Goal: Information Seeking & Learning: Learn about a topic

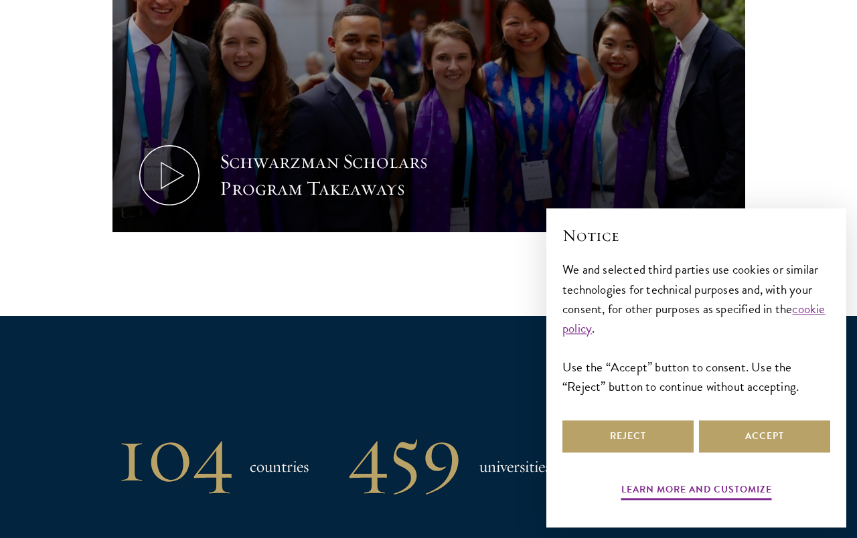
scroll to position [766, 0]
click at [654, 452] on button "Reject" at bounding box center [627, 436] width 131 height 32
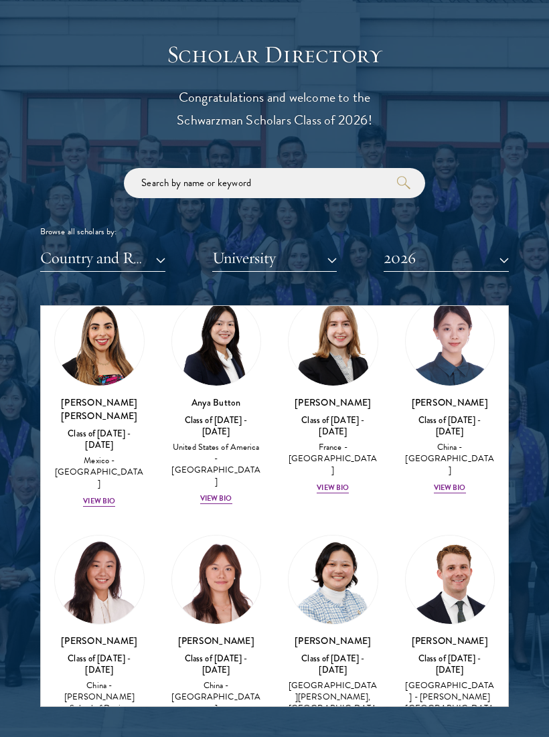
scroll to position [1385, 0]
click at [335, 537] on div "[PERSON_NAME] Class of [DATE] - [DATE] [GEOGRAPHIC_DATA] - [PERSON_NAME][GEOGRA…" at bounding box center [333, 688] width 90 height 110
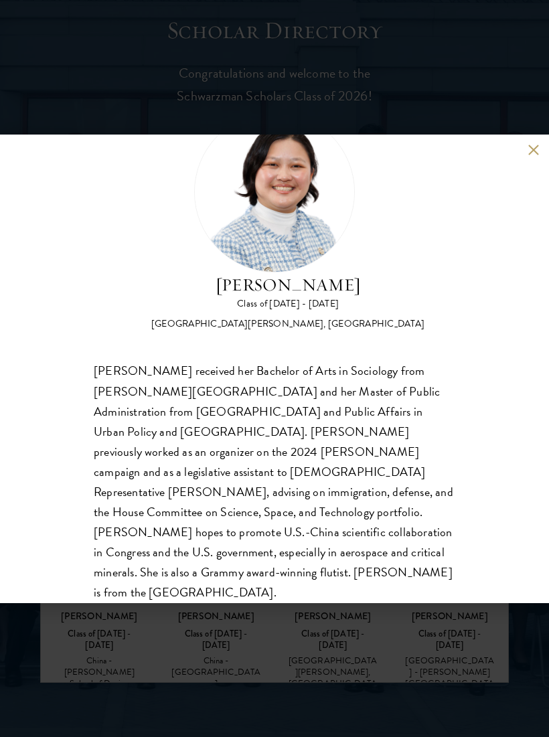
scroll to position [62, 0]
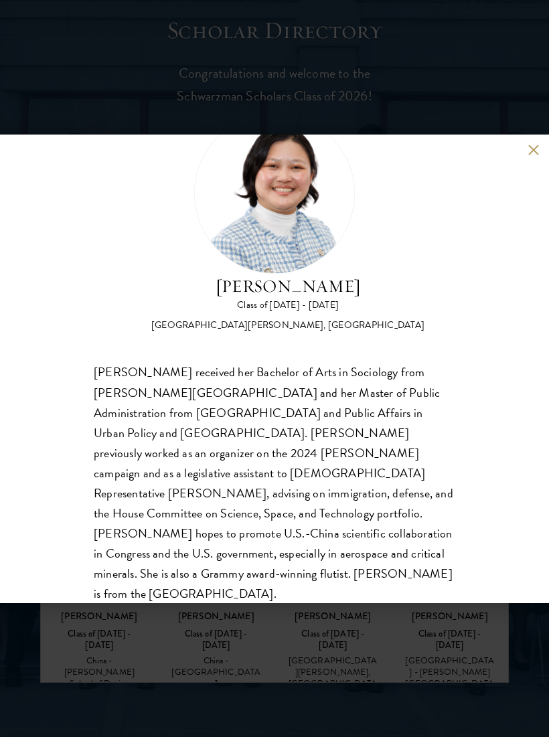
click at [449, 537] on div "[PERSON_NAME] Class of [DATE] - [DATE] [GEOGRAPHIC_DATA] - [PERSON_NAME][GEOGRA…" at bounding box center [274, 368] width 549 height 737
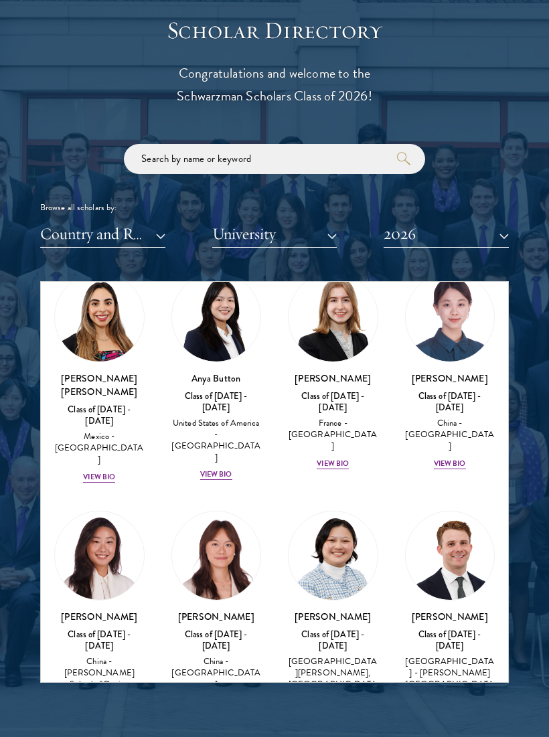
scroll to position [1378, 0]
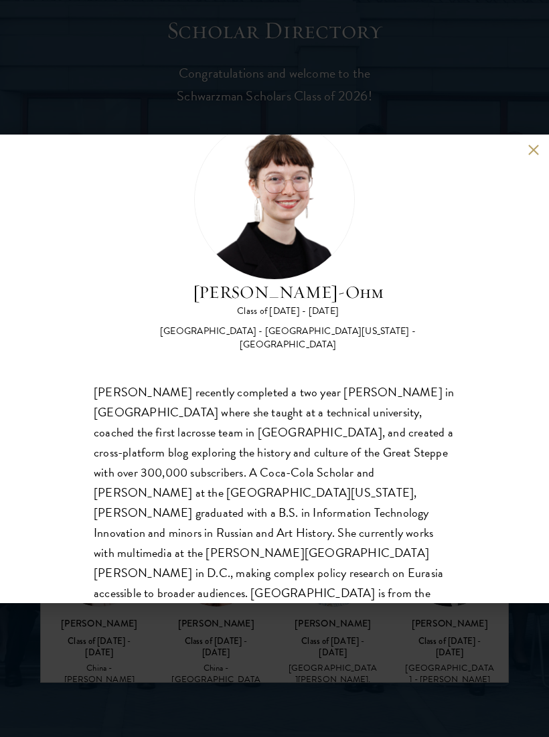
scroll to position [52, 0]
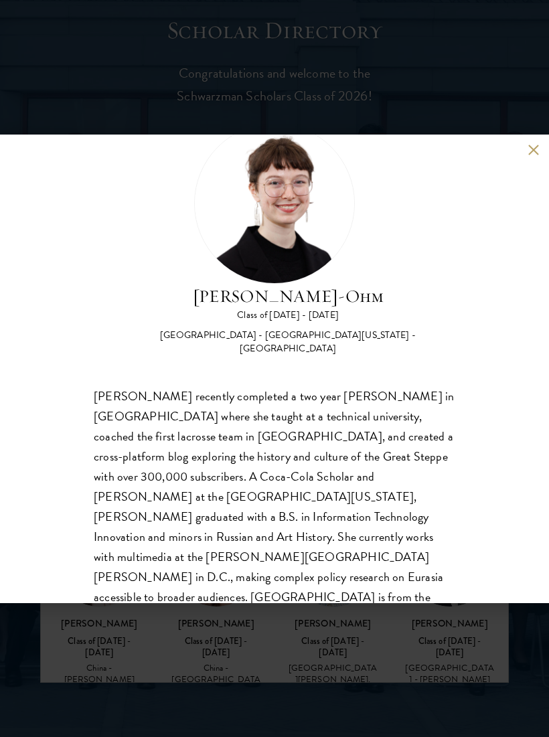
click at [244, 537] on div "[PERSON_NAME]-Ohm Class of [DATE] - [DATE] [GEOGRAPHIC_DATA] - [GEOGRAPHIC_DATA…" at bounding box center [274, 368] width 549 height 737
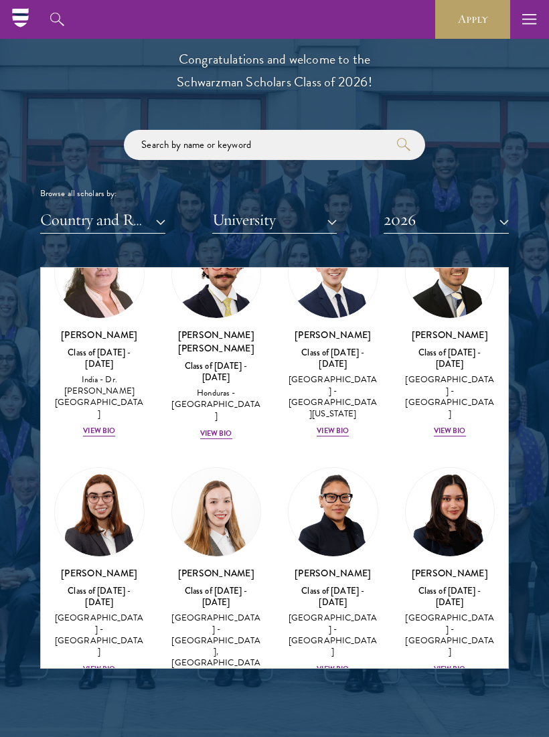
scroll to position [3761, 0]
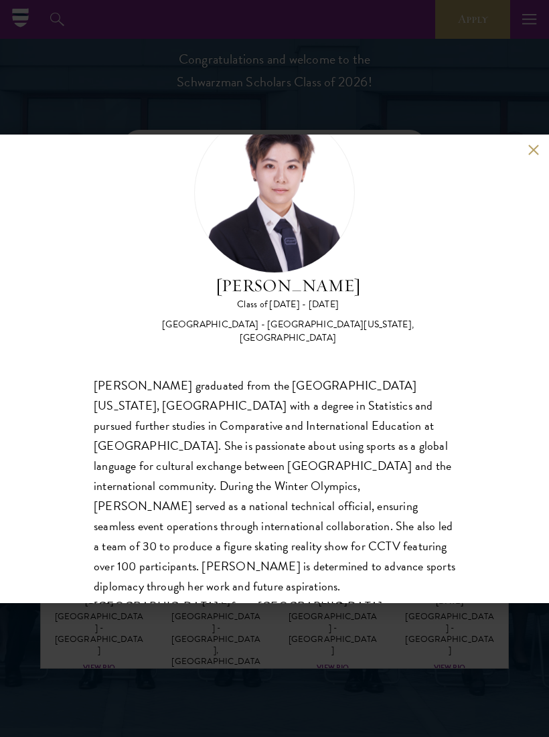
scroll to position [62, 0]
click at [488, 537] on div "[PERSON_NAME] Class of [DATE] - [DATE] [GEOGRAPHIC_DATA] - [GEOGRAPHIC_DATA][US…" at bounding box center [274, 368] width 549 height 737
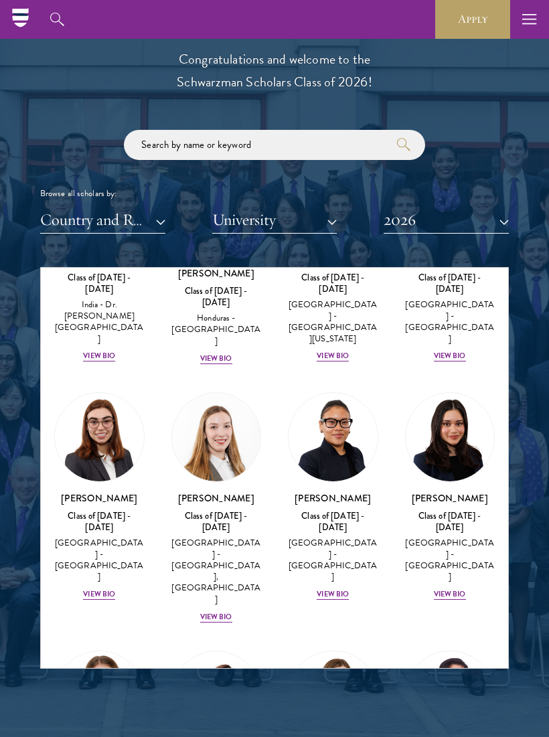
scroll to position [3836, 0]
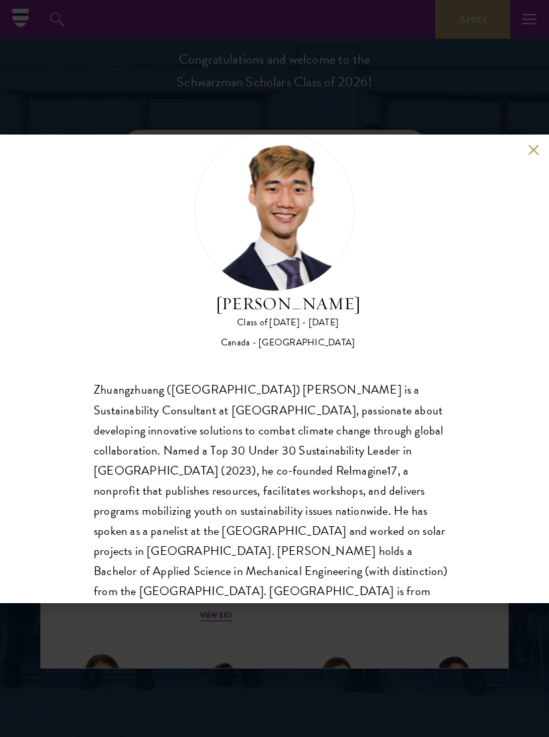
scroll to position [41, 0]
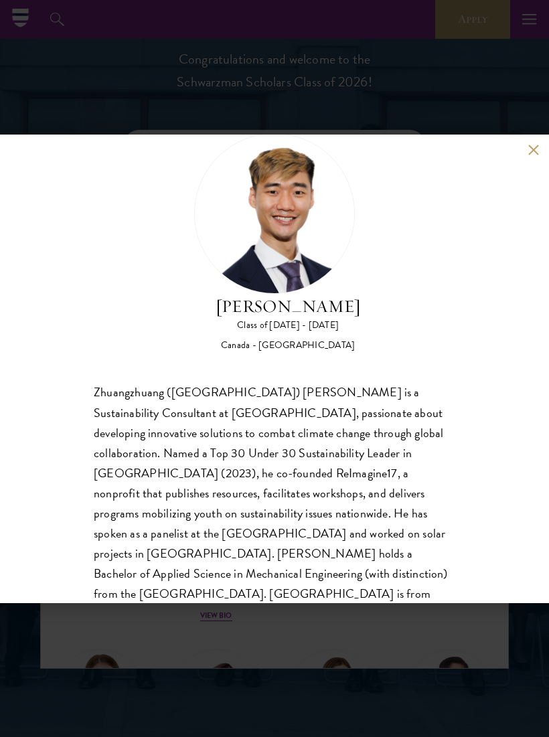
click at [454, 537] on div "[PERSON_NAME] Class of [DATE] - [DATE] [GEOGRAPHIC_DATA] - [GEOGRAPHIC_DATA] Zh…" at bounding box center [274, 368] width 549 height 737
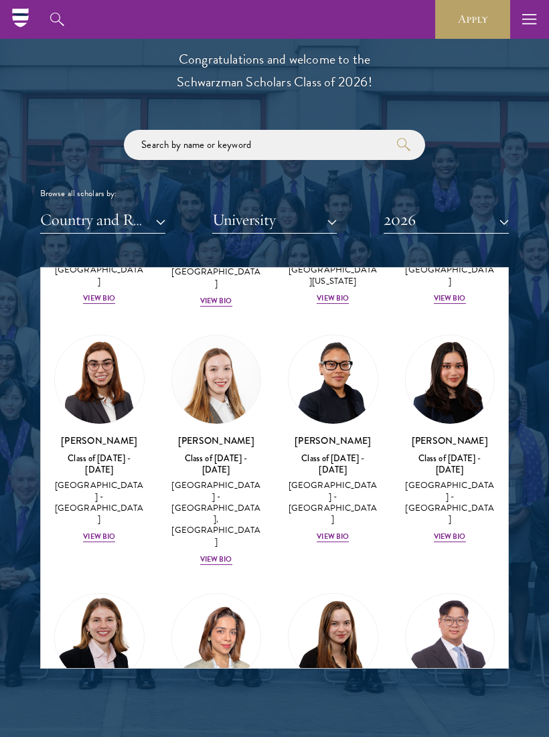
scroll to position [4045, 0]
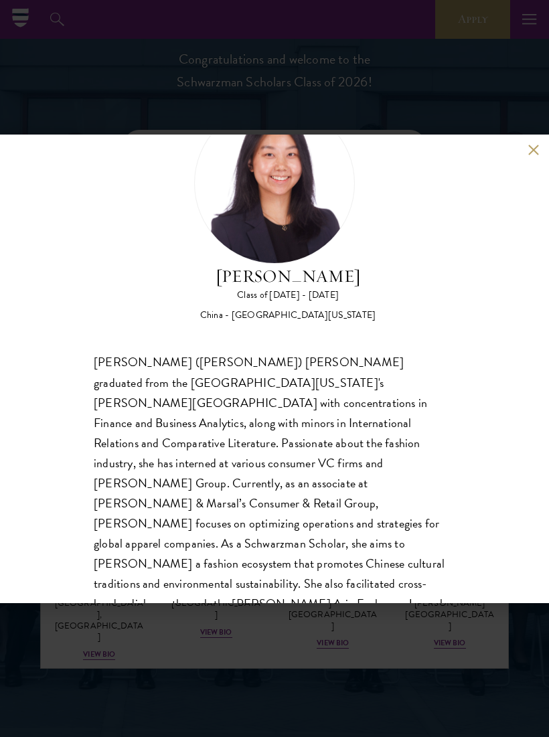
scroll to position [81, 0]
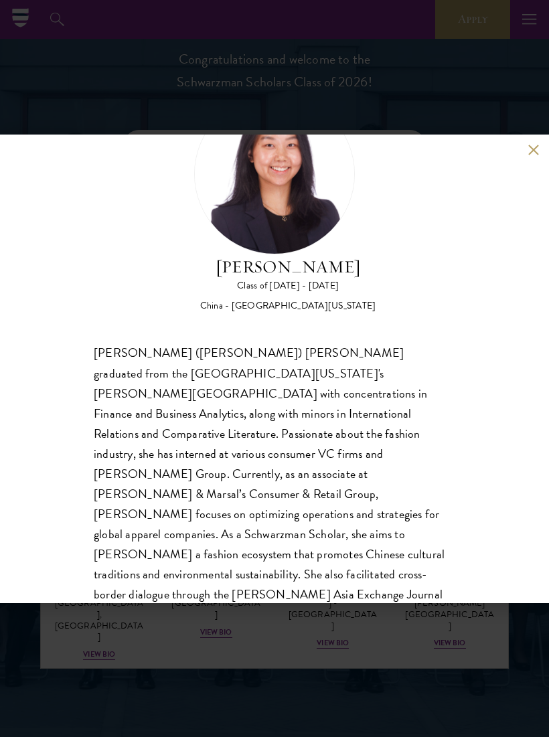
click at [398, 537] on div "[PERSON_NAME] Class of [DATE] - [DATE] [GEOGRAPHIC_DATA] - [GEOGRAPHIC_DATA][US…" at bounding box center [274, 368] width 549 height 737
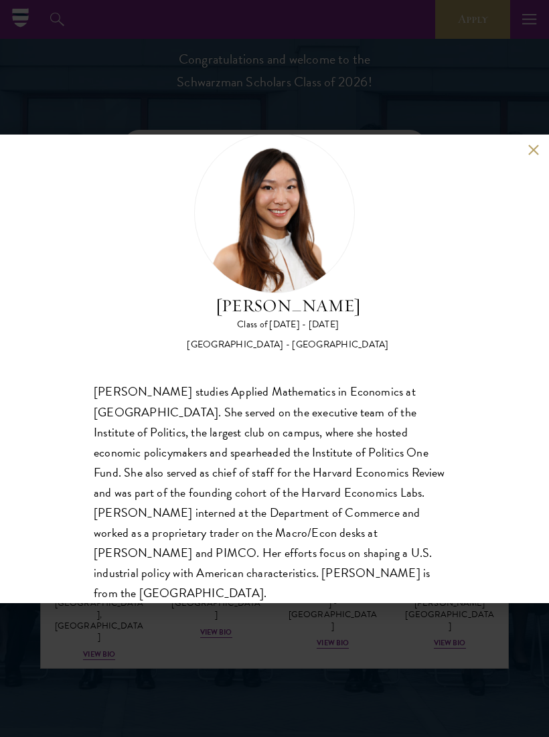
scroll to position [41, 0]
click at [422, 537] on div "[PERSON_NAME] Class of [DATE] - [DATE] [GEOGRAPHIC_DATA] - [GEOGRAPHIC_DATA] [P…" at bounding box center [274, 368] width 549 height 737
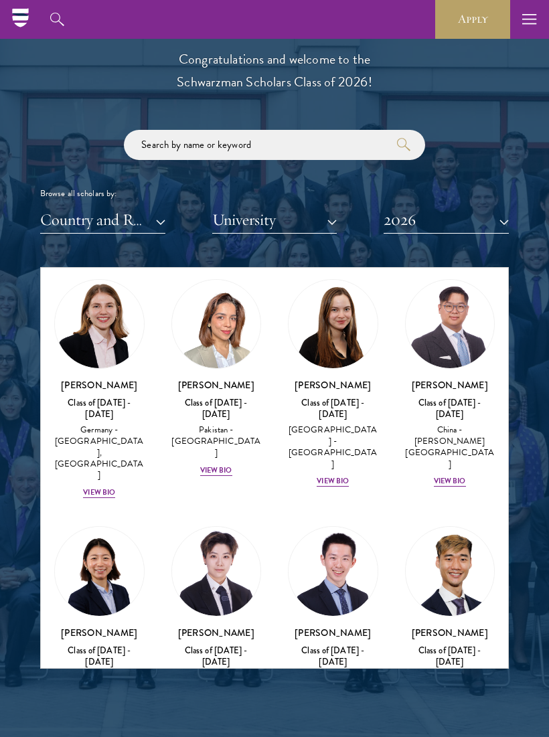
scroll to position [4227, 0]
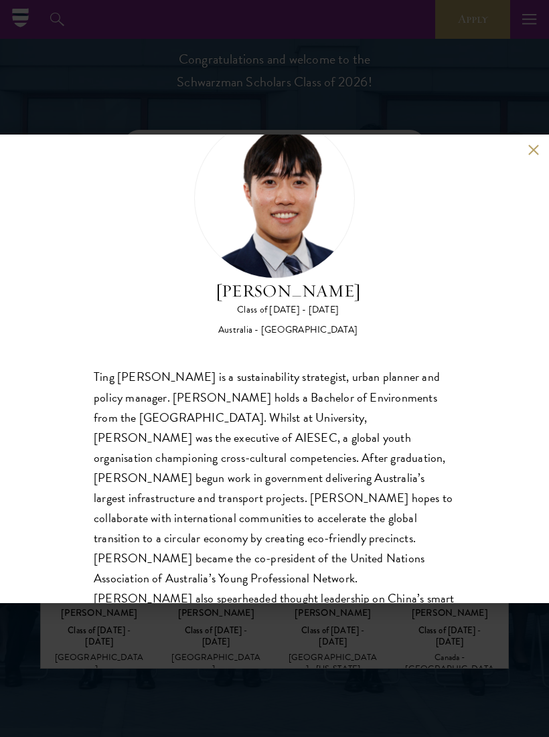
scroll to position [62, 0]
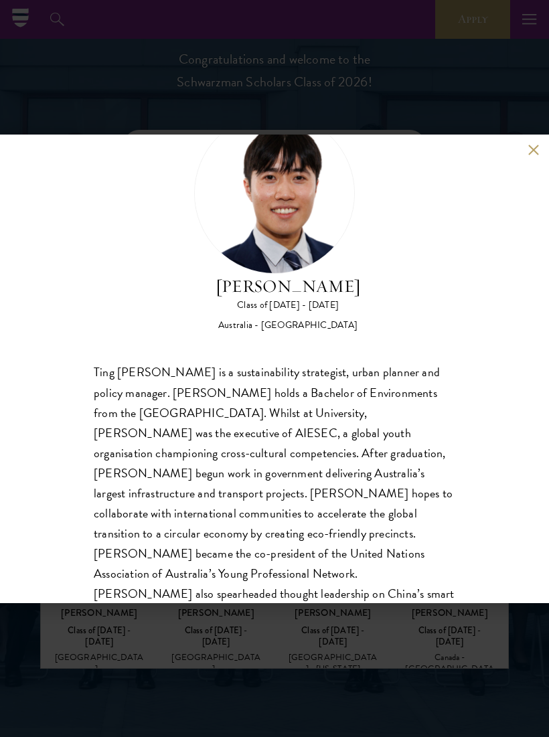
click at [289, 537] on div "[PERSON_NAME] Class of [DATE] - [DATE] [GEOGRAPHIC_DATA] - [GEOGRAPHIC_DATA] Ti…" at bounding box center [274, 368] width 549 height 737
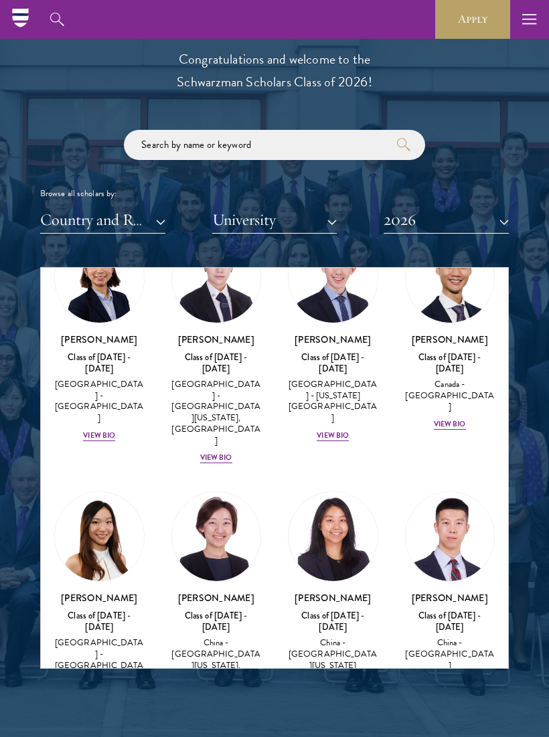
scroll to position [4497, 0]
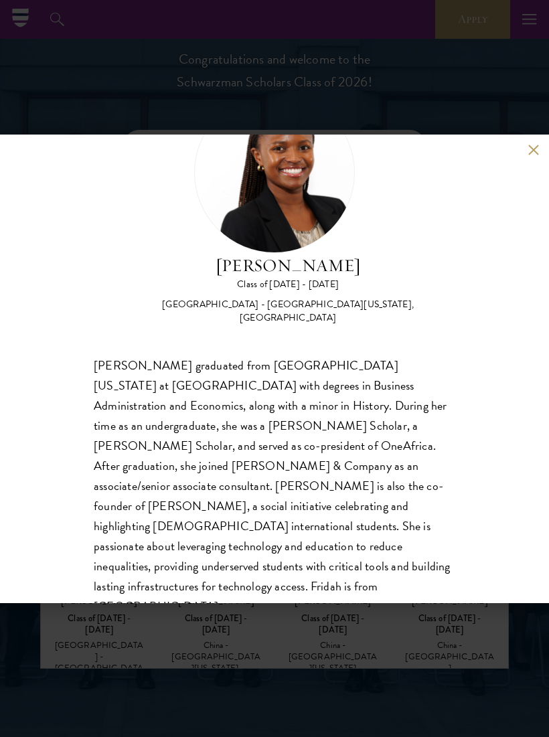
scroll to position [82, 0]
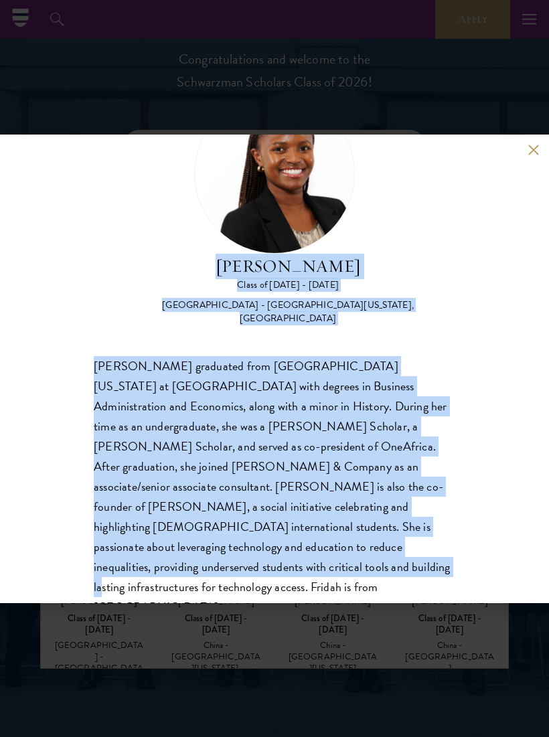
click at [511, 325] on div "[PERSON_NAME] Class of [DATE] - [DATE] [GEOGRAPHIC_DATA] - [GEOGRAPHIC_DATA][US…" at bounding box center [274, 369] width 549 height 468
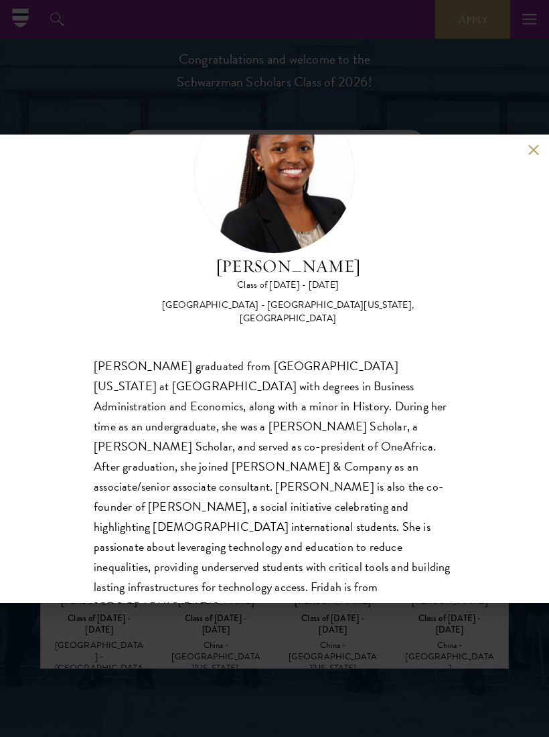
click at [309, 537] on div "[PERSON_NAME] Class of [DATE] - [DATE] [GEOGRAPHIC_DATA] - [GEOGRAPHIC_DATA][US…" at bounding box center [274, 368] width 549 height 737
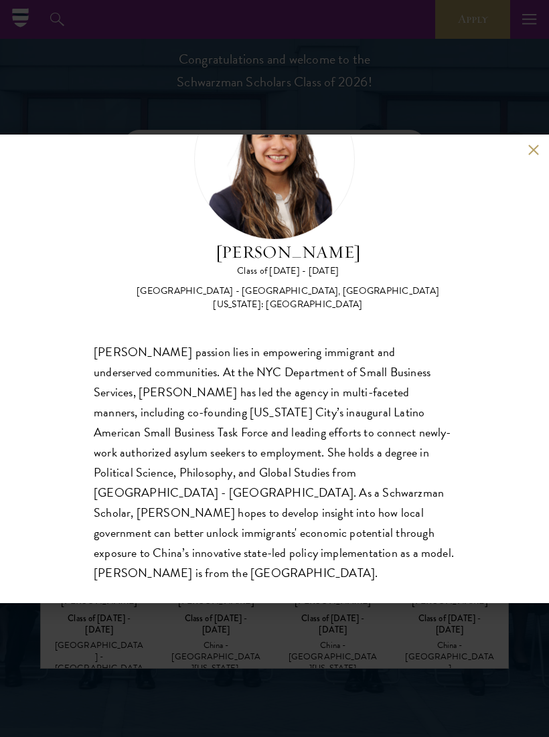
scroll to position [95, 0]
click at [278, 537] on div "[PERSON_NAME] Class of [DATE] - [DATE] [GEOGRAPHIC_DATA] - [GEOGRAPHIC_DATA], […" at bounding box center [274, 368] width 549 height 737
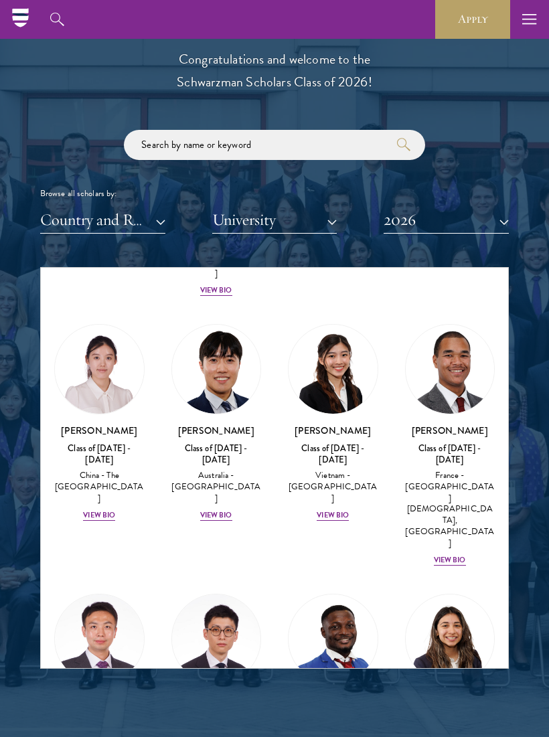
scroll to position [4852, 0]
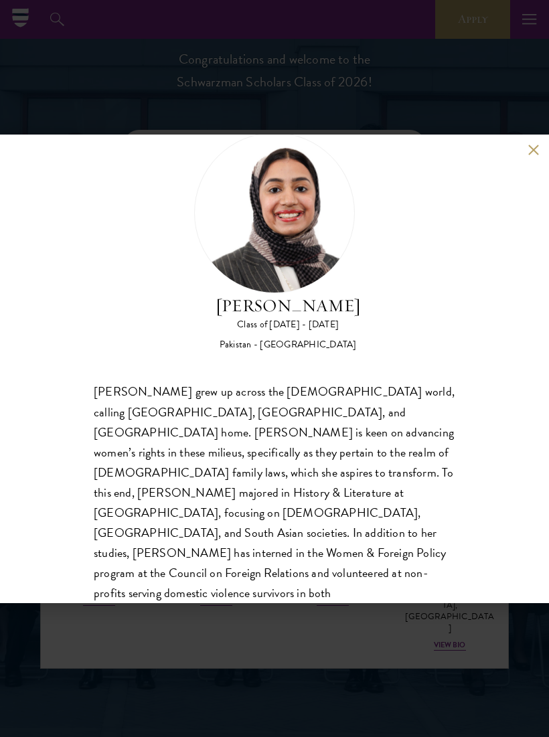
scroll to position [41, 0]
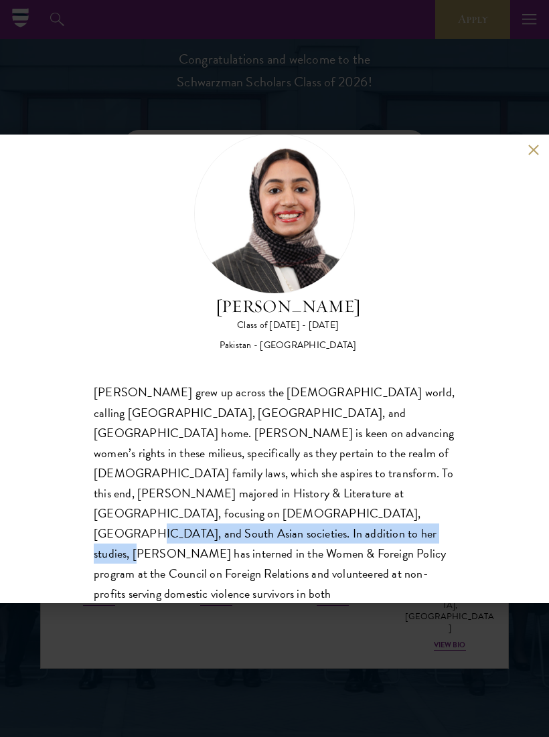
click at [317, 537] on div "[PERSON_NAME] Class of [DATE] - [DATE] [GEOGRAPHIC_DATA] - [GEOGRAPHIC_DATA] [P…" at bounding box center [274, 368] width 549 height 737
